Goal: Transaction & Acquisition: Book appointment/travel/reservation

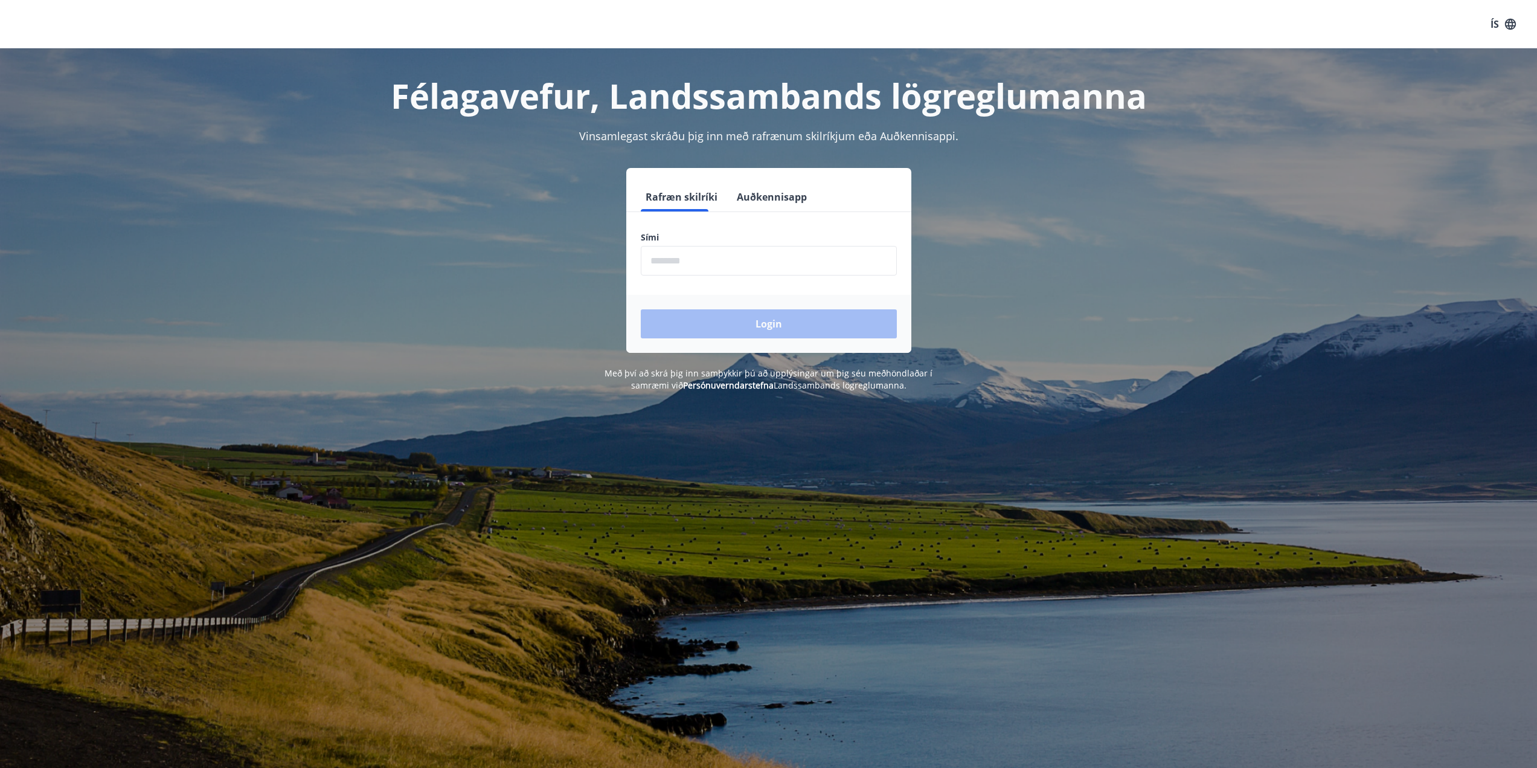
click at [723, 251] on input "phone" at bounding box center [769, 261] width 256 height 30
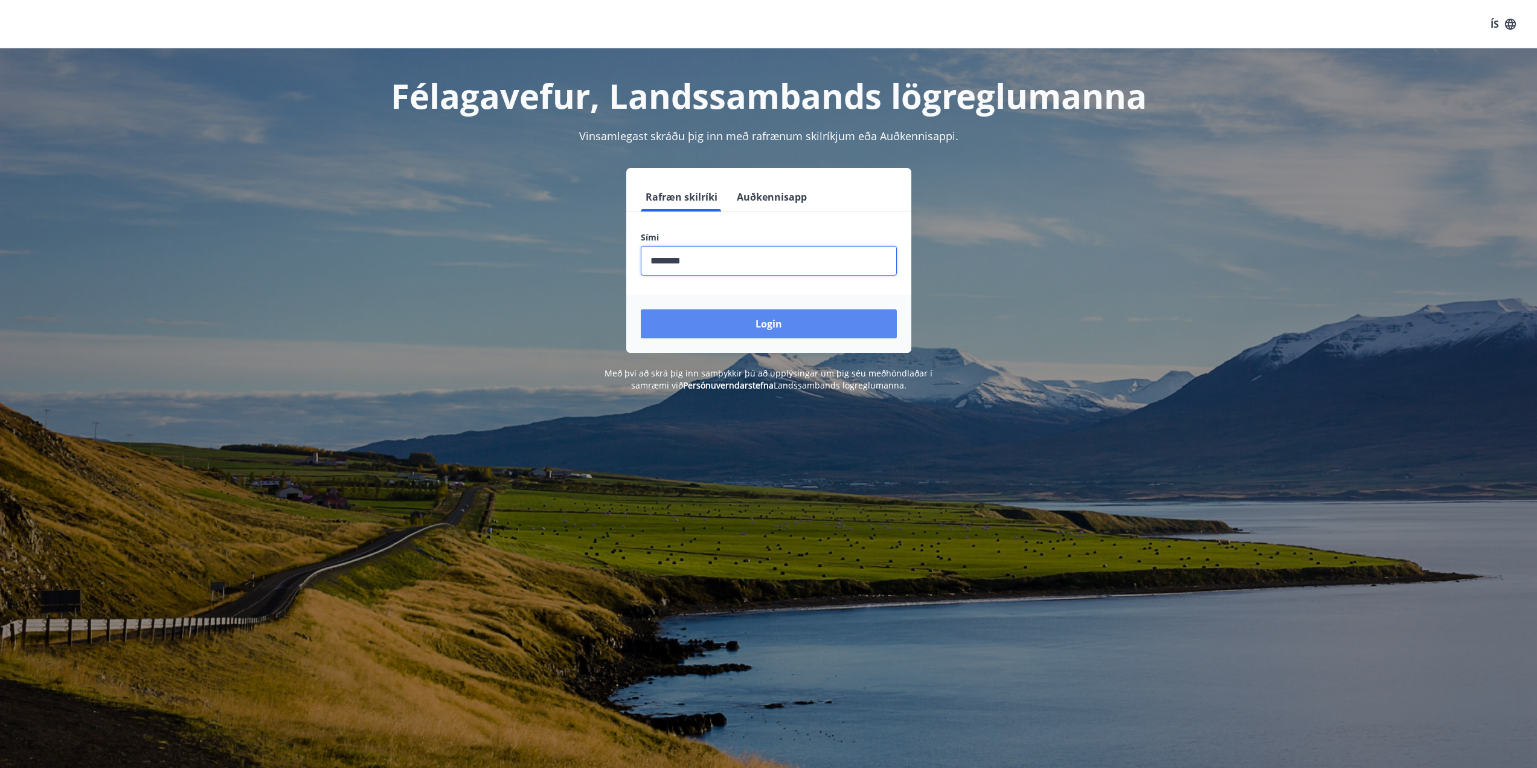
type input "********"
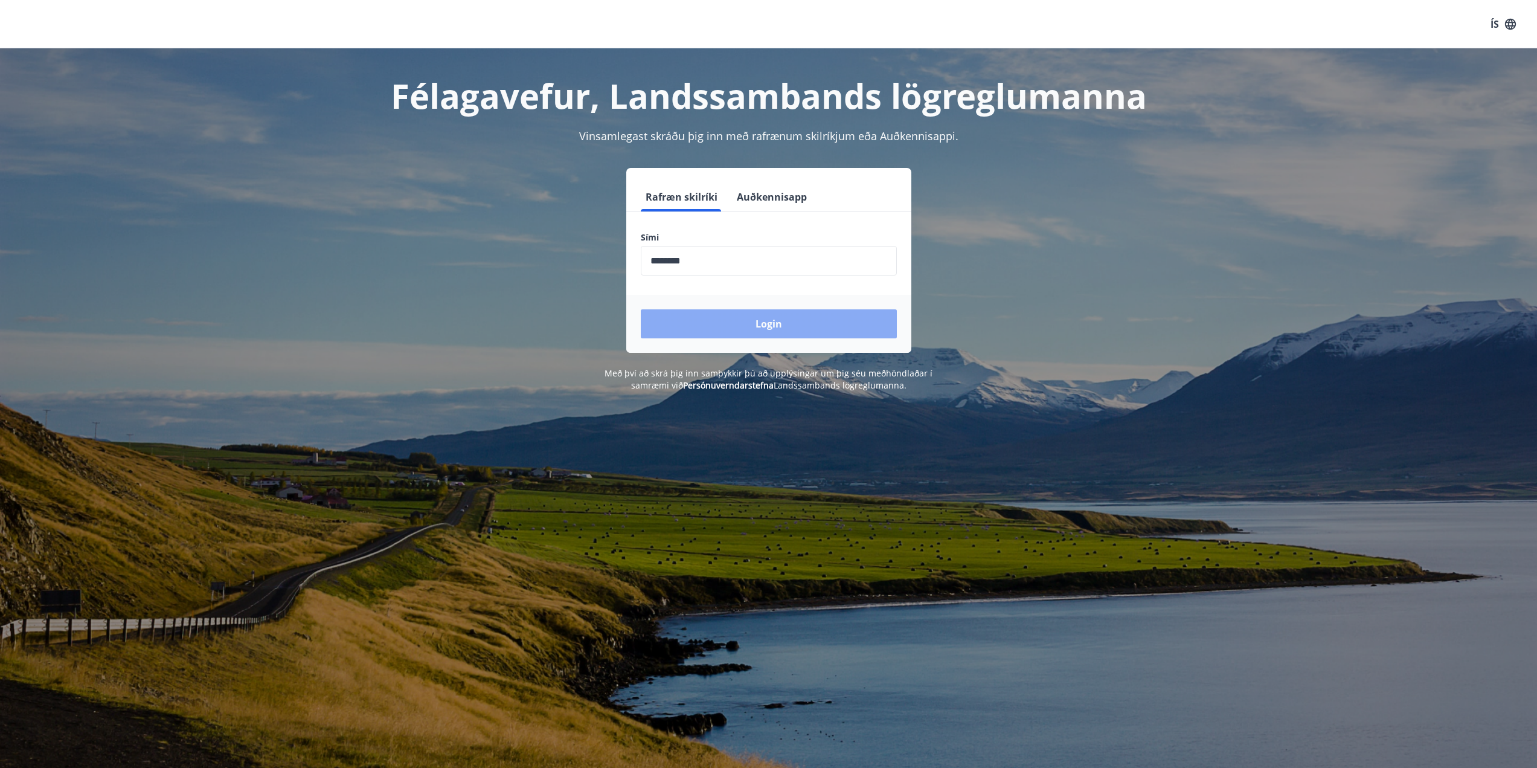
click at [744, 333] on button "Login" at bounding box center [769, 323] width 256 height 29
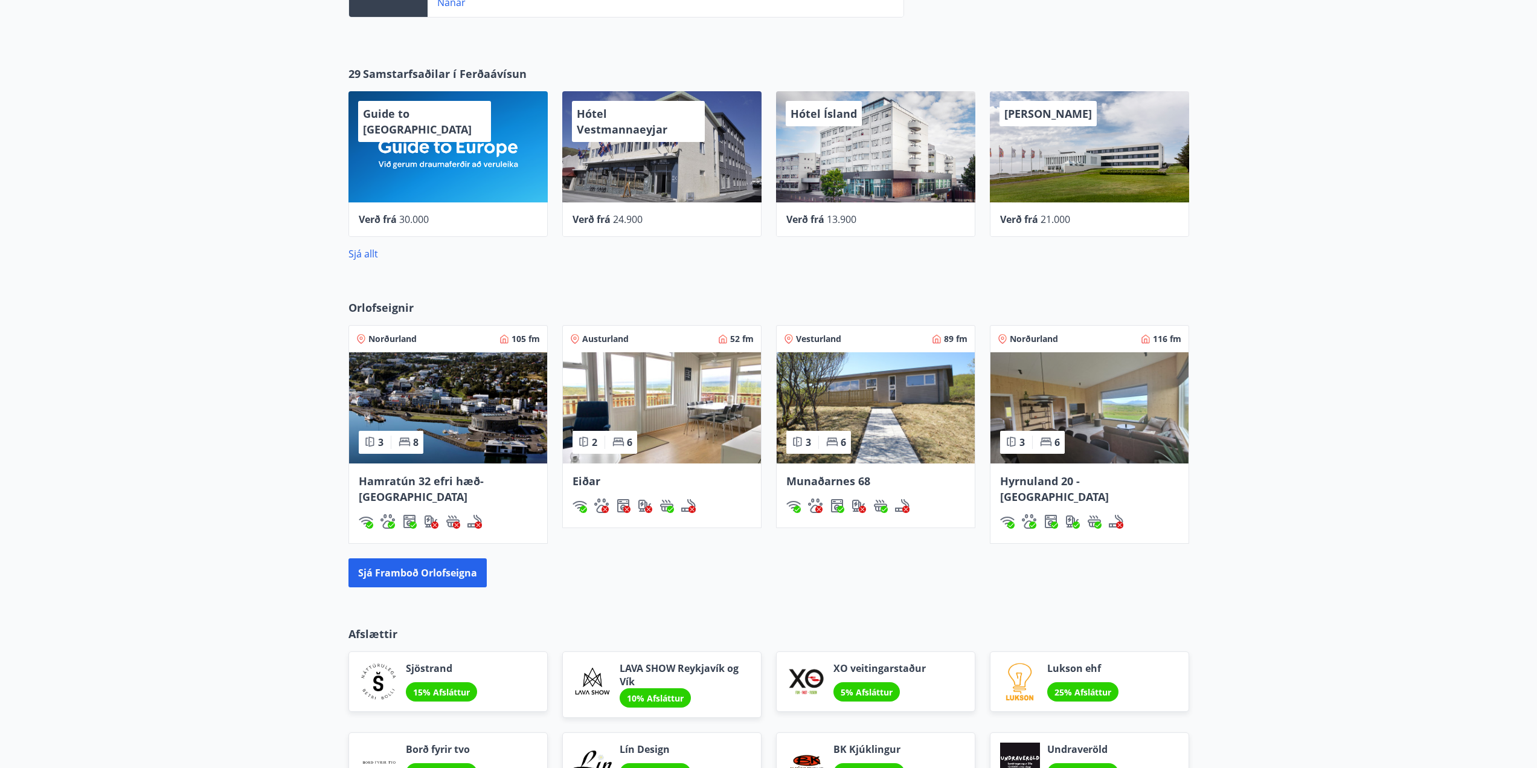
scroll to position [665, 0]
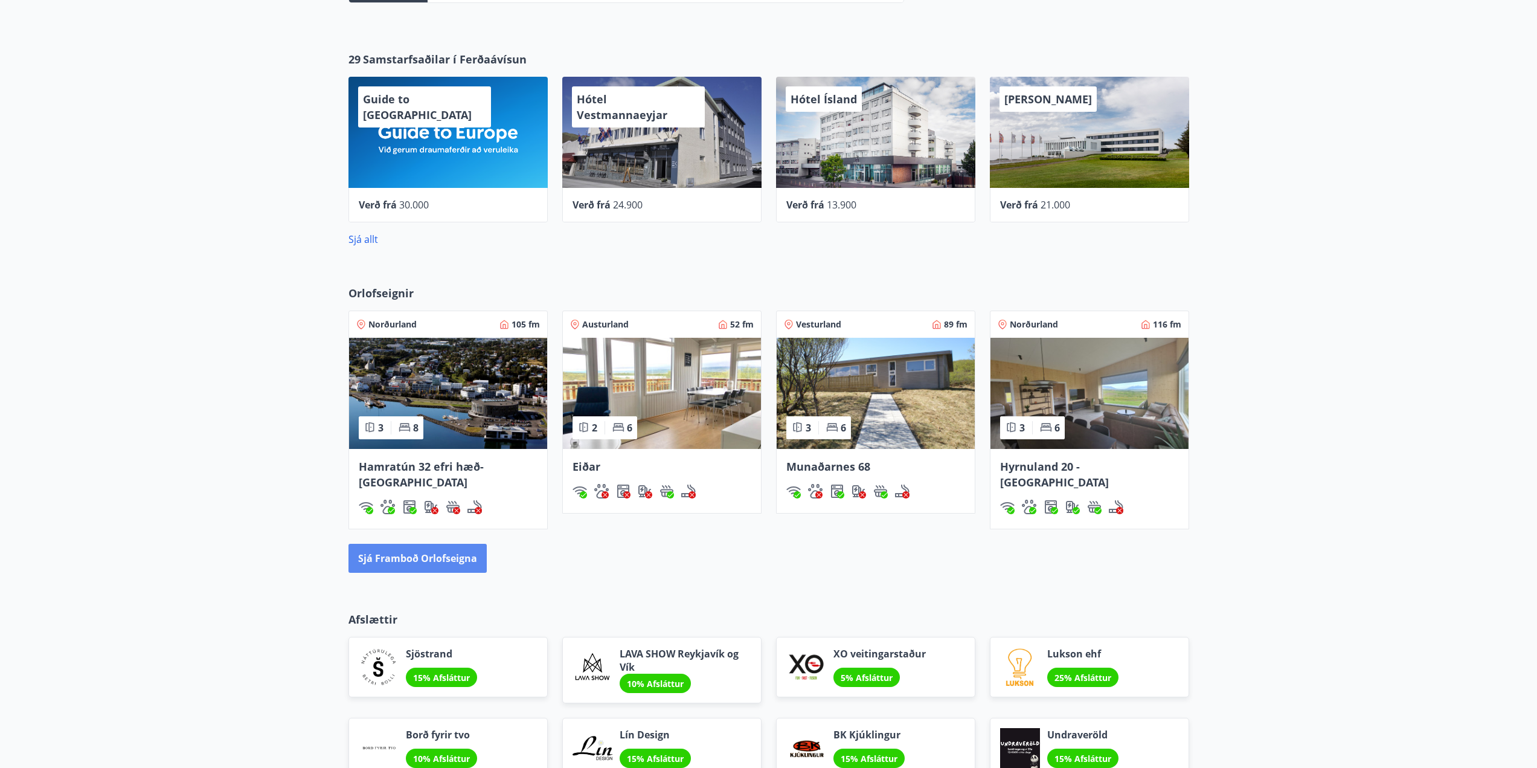
click at [413, 544] on button "Sjá framboð orlofseigna" at bounding box center [418, 558] width 138 height 29
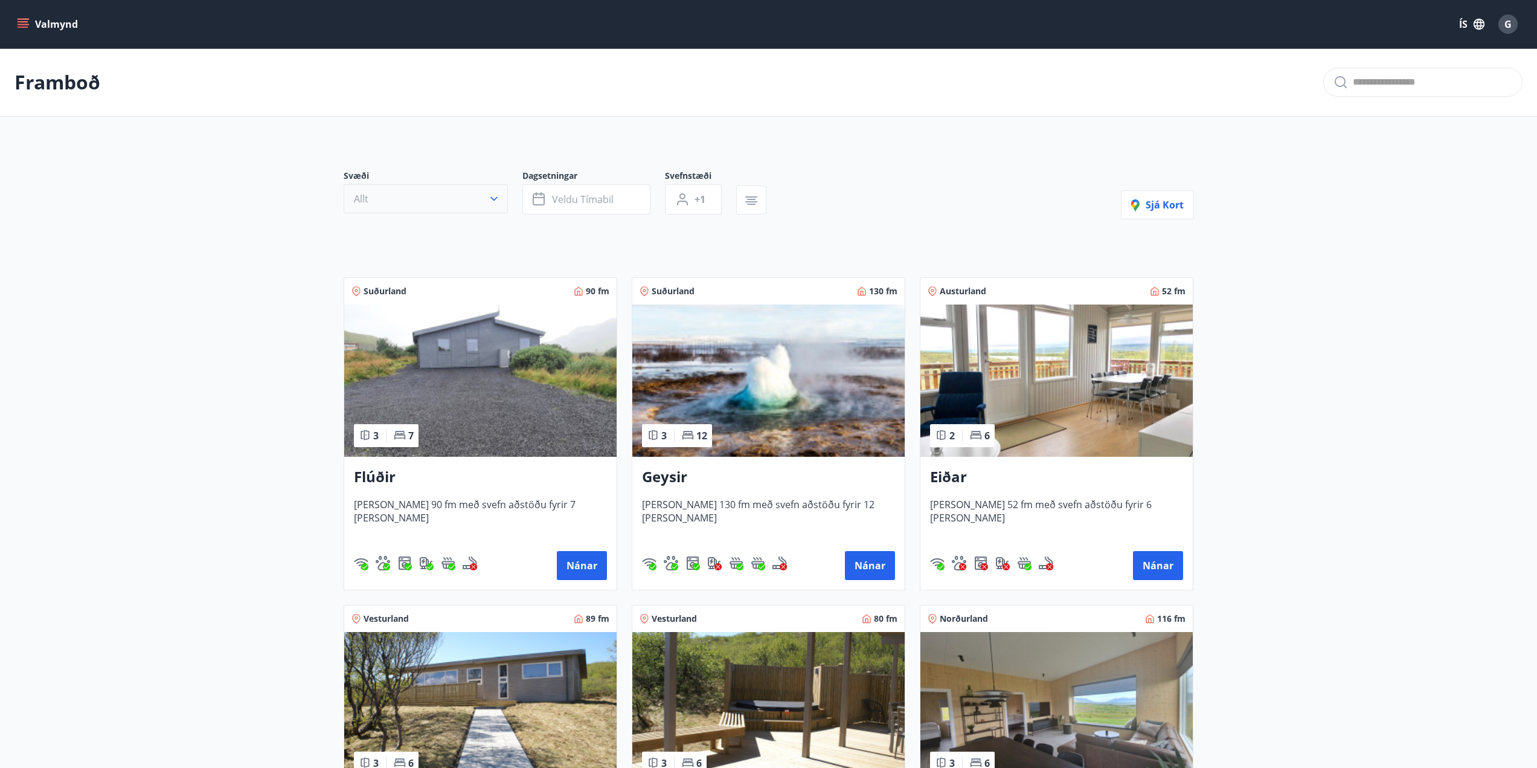
click at [404, 203] on button "Allt" at bounding box center [426, 198] width 164 height 29
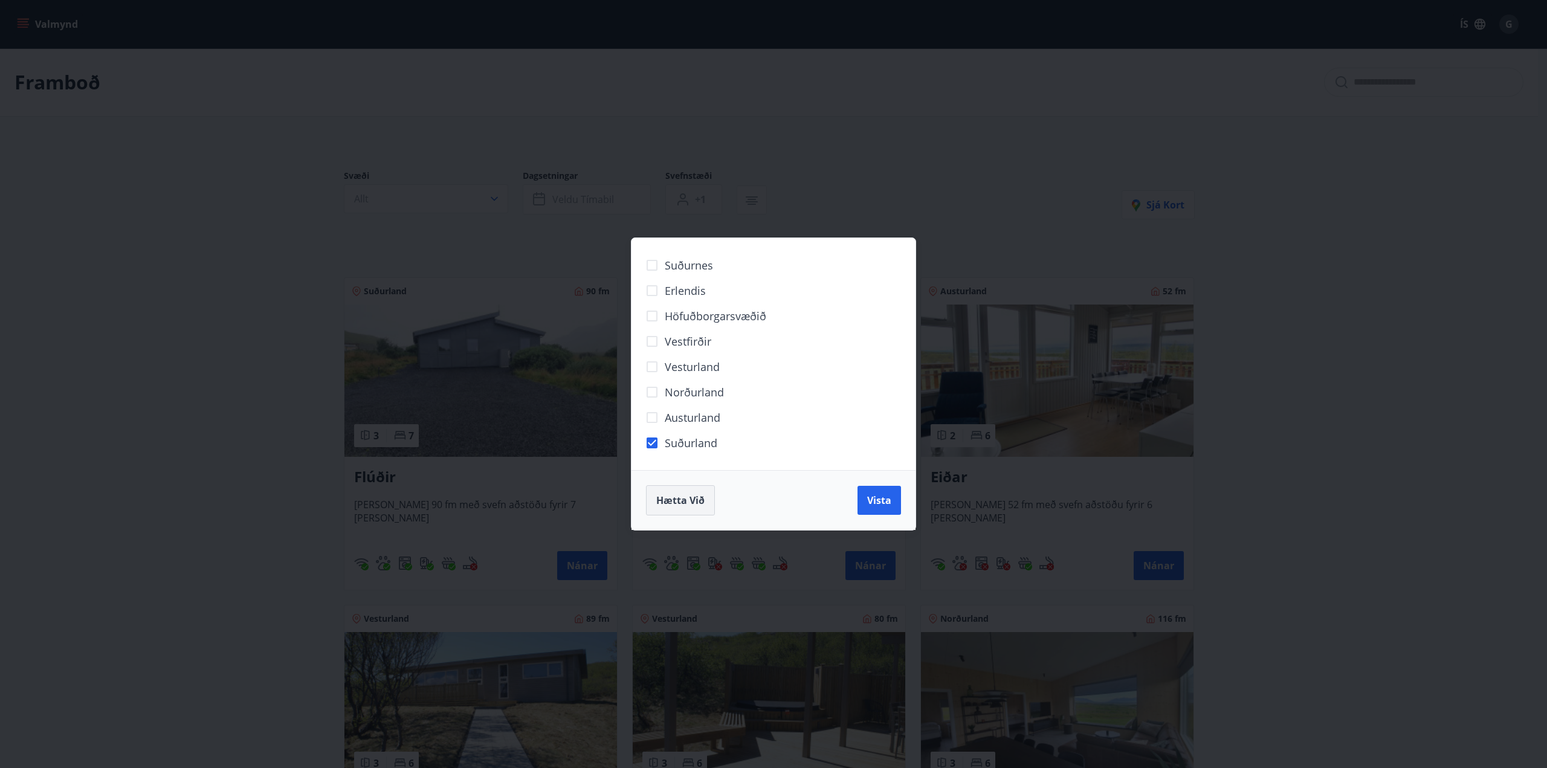
click at [663, 496] on span "Hætta við" at bounding box center [680, 500] width 48 height 13
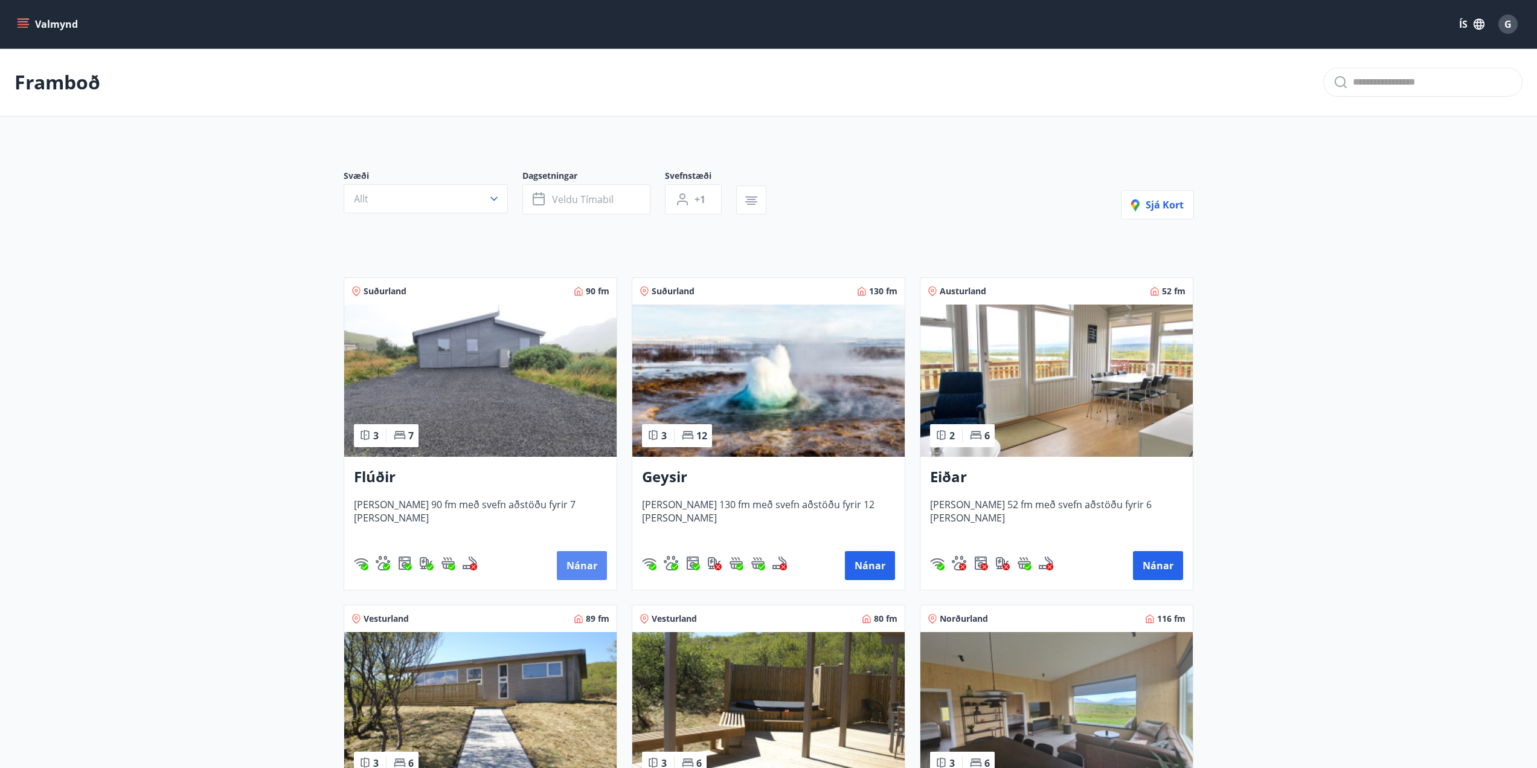
click at [575, 556] on button "Nánar" at bounding box center [582, 565] width 50 height 29
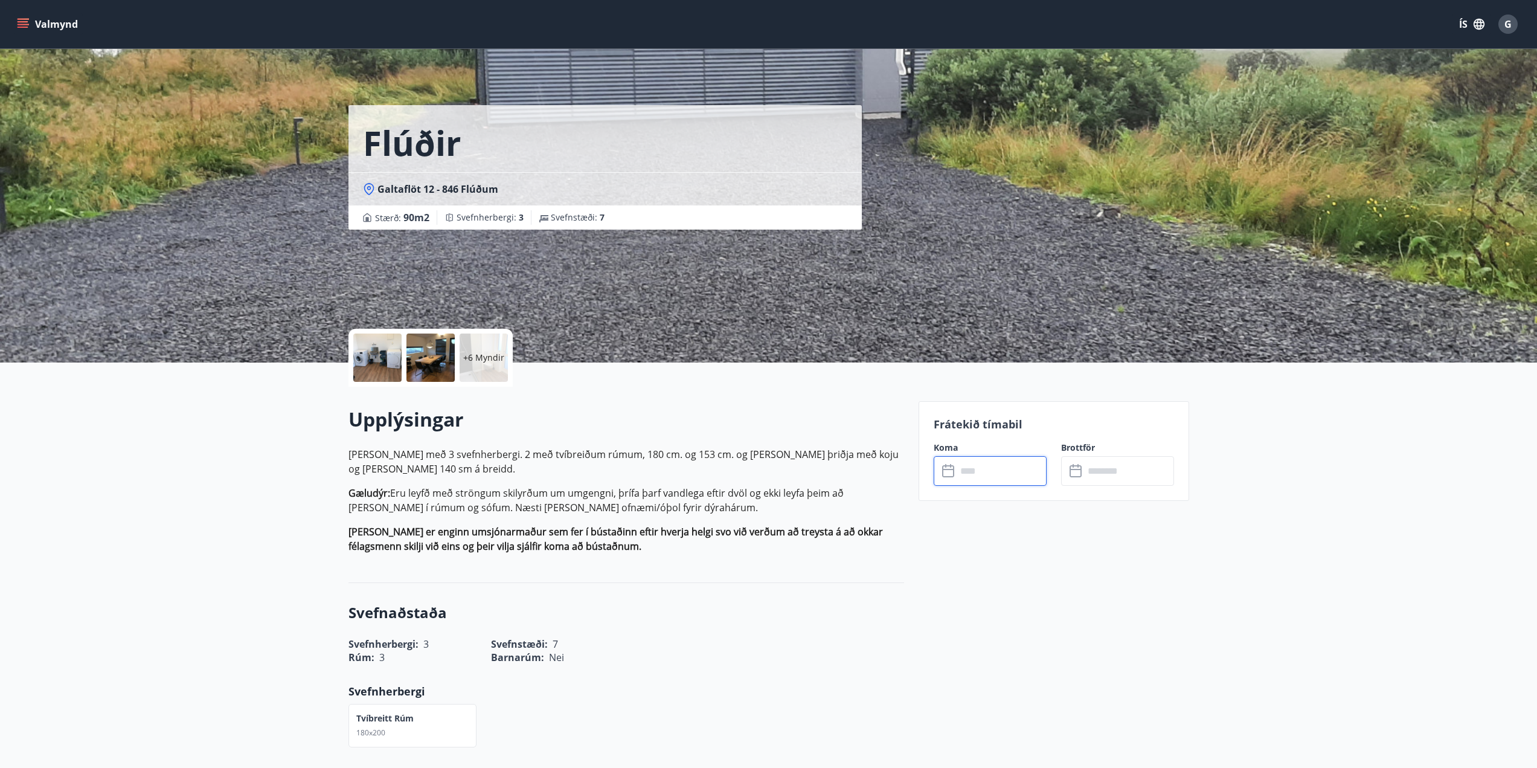
click at [982, 481] on input "text" at bounding box center [1002, 471] width 90 height 30
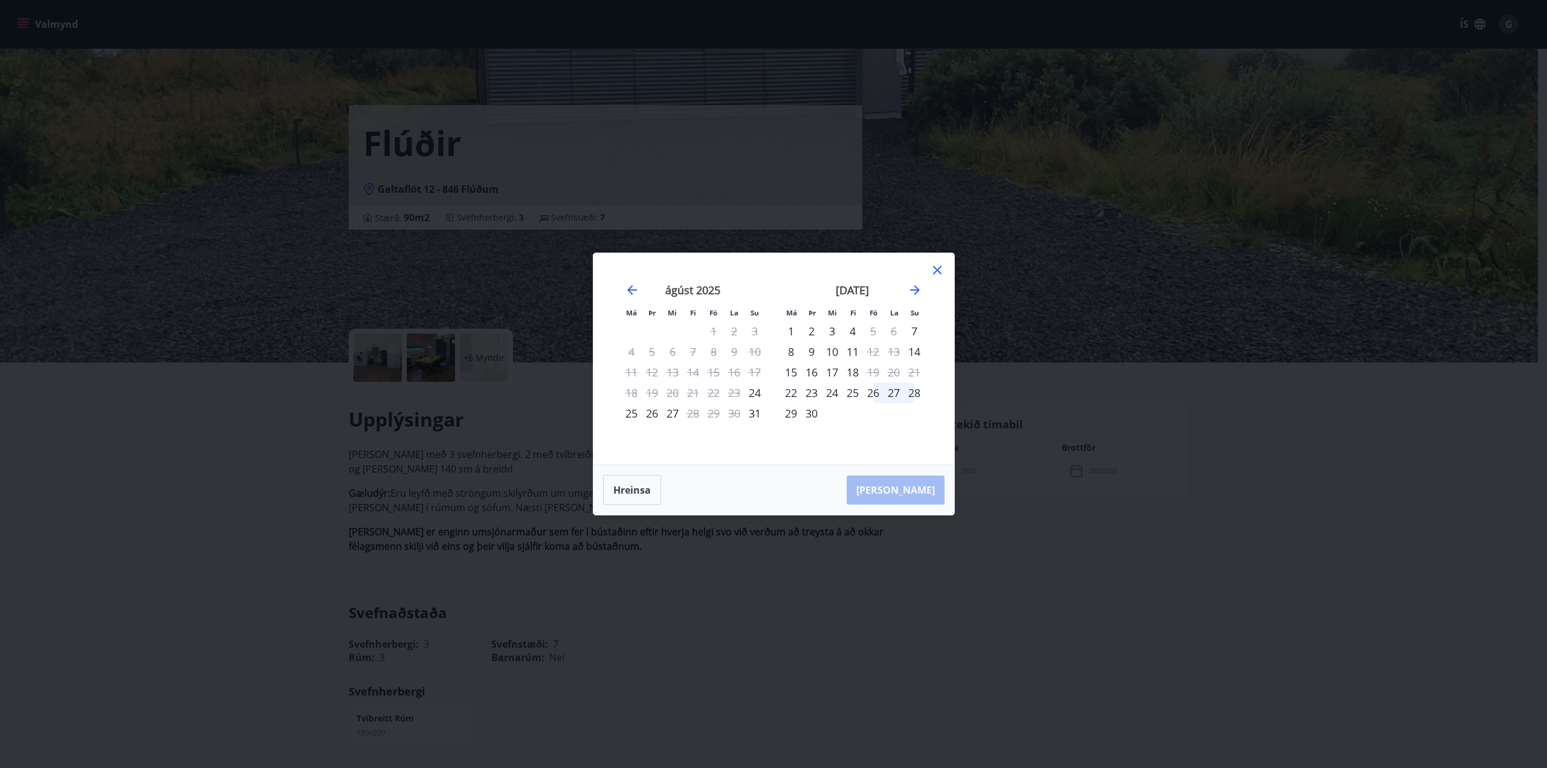
click at [941, 266] on icon at bounding box center [937, 270] width 14 height 14
